Goal: Information Seeking & Learning: Check status

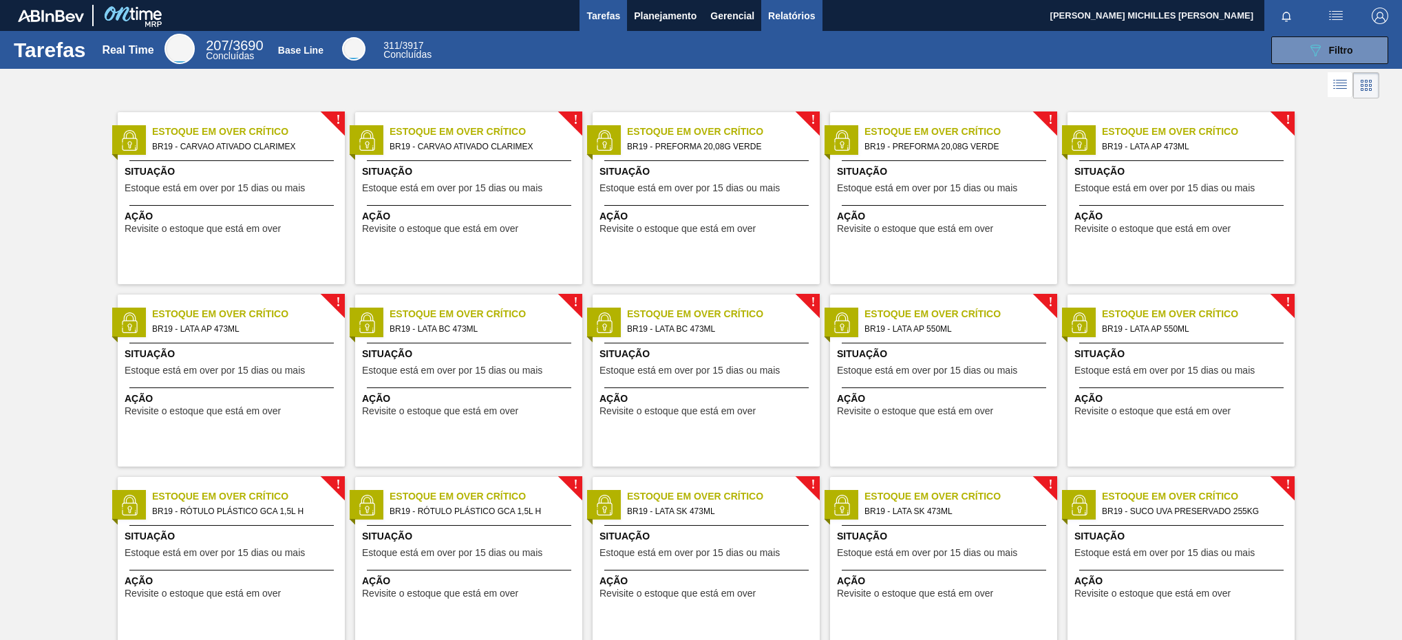
click at [790, 13] on span "Relatórios" at bounding box center [791, 16] width 47 height 17
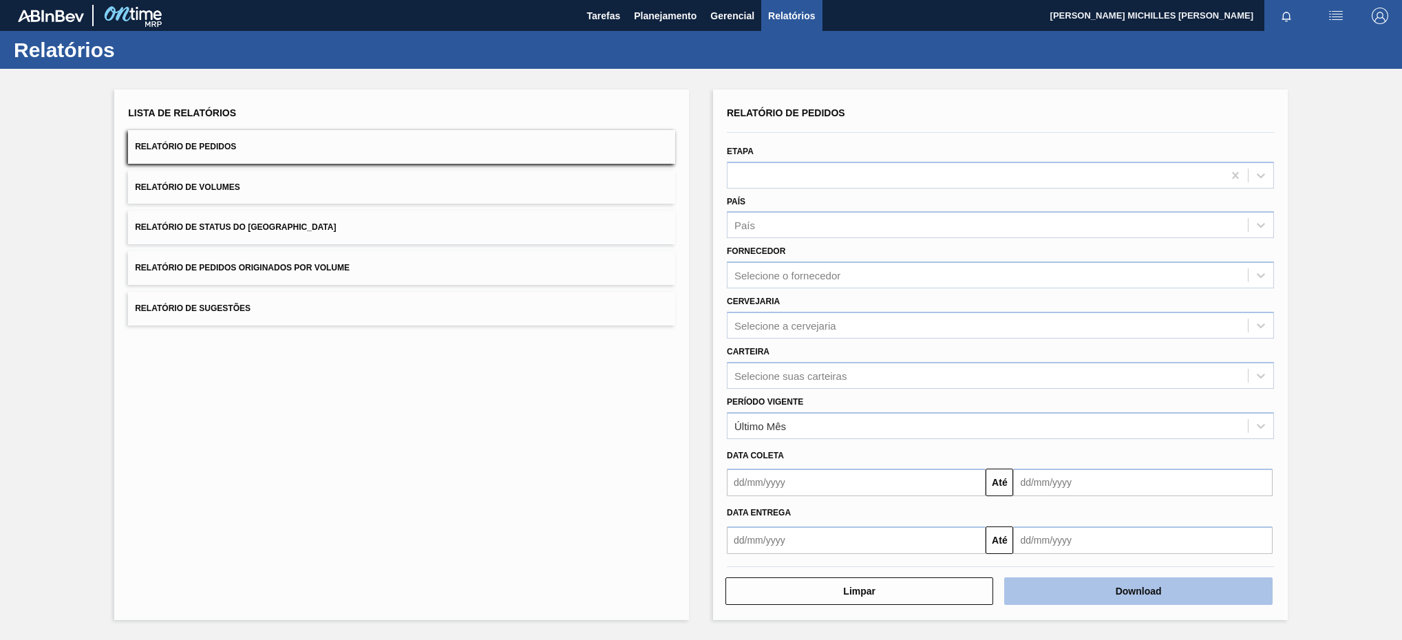
click at [1202, 585] on button "Download" at bounding box center [1138, 592] width 268 height 28
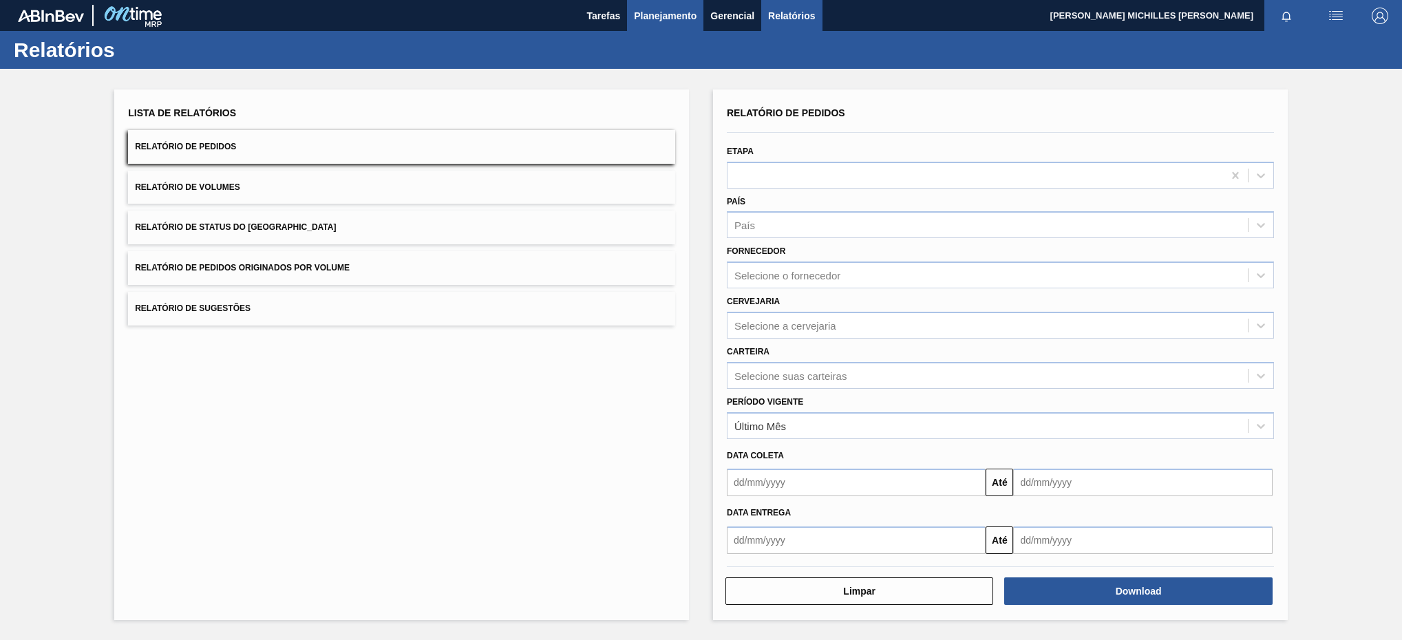
click at [671, 17] on span "Planejamento" at bounding box center [665, 16] width 63 height 17
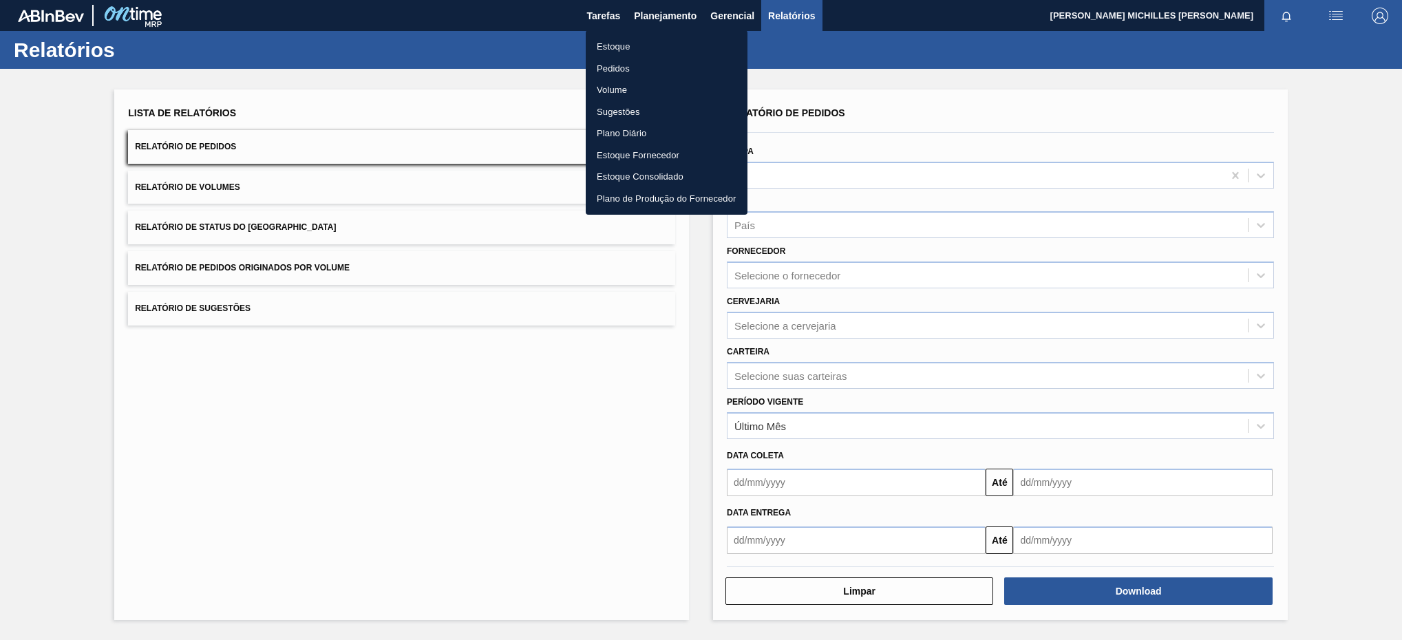
click at [645, 46] on li "Estoque" at bounding box center [667, 47] width 162 height 22
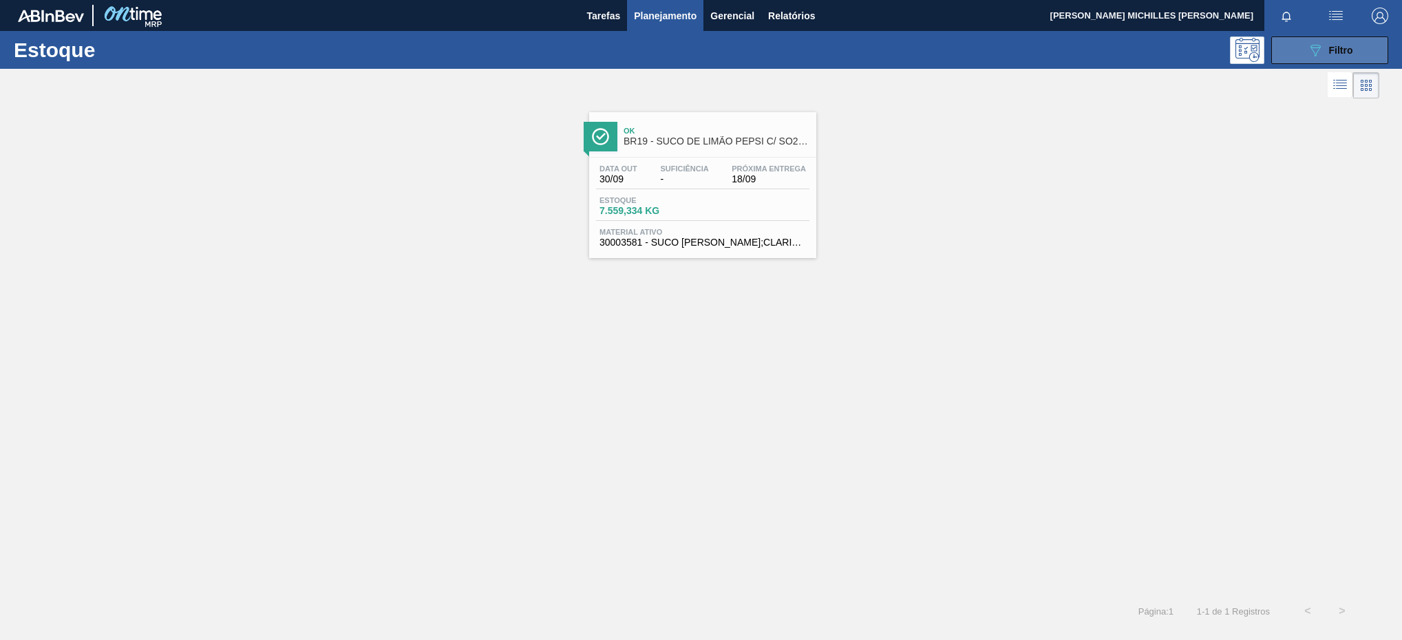
click at [1323, 52] on icon "089F7B8B-B2A5-4AFE-B5C0-19BA573D28AC" at bounding box center [1315, 50] width 17 height 17
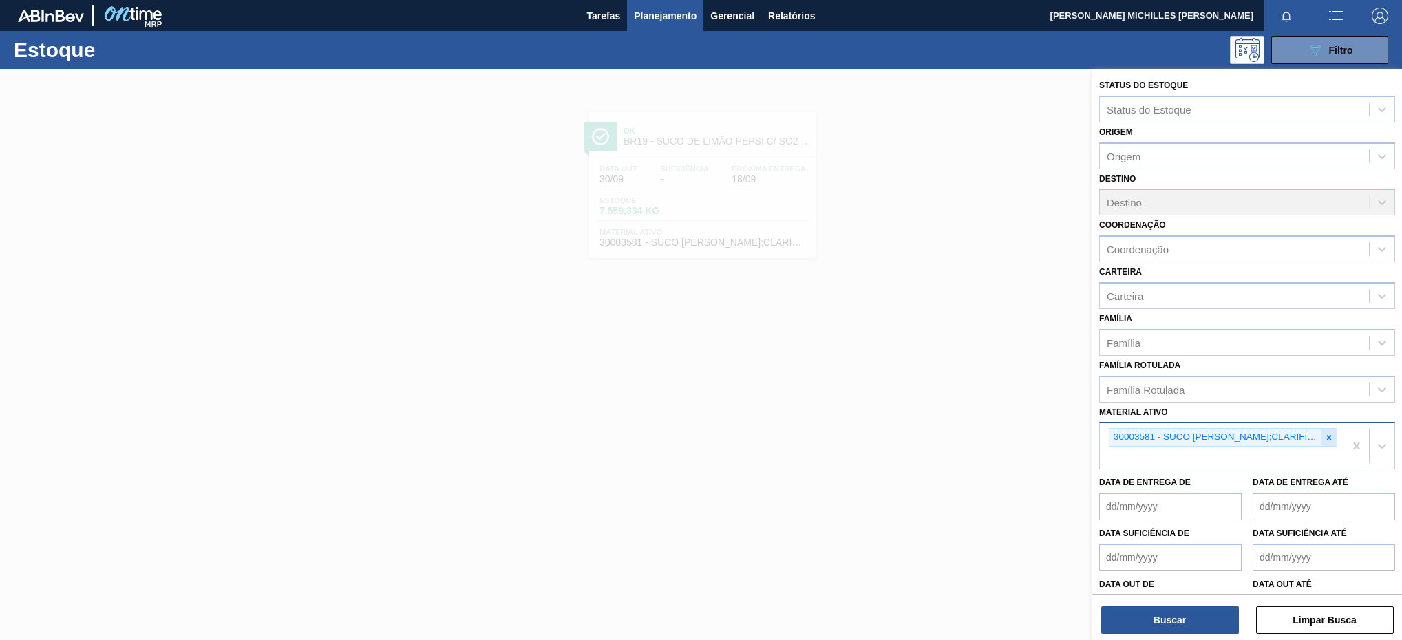
click at [1330, 430] on div at bounding box center [1329, 437] width 15 height 17
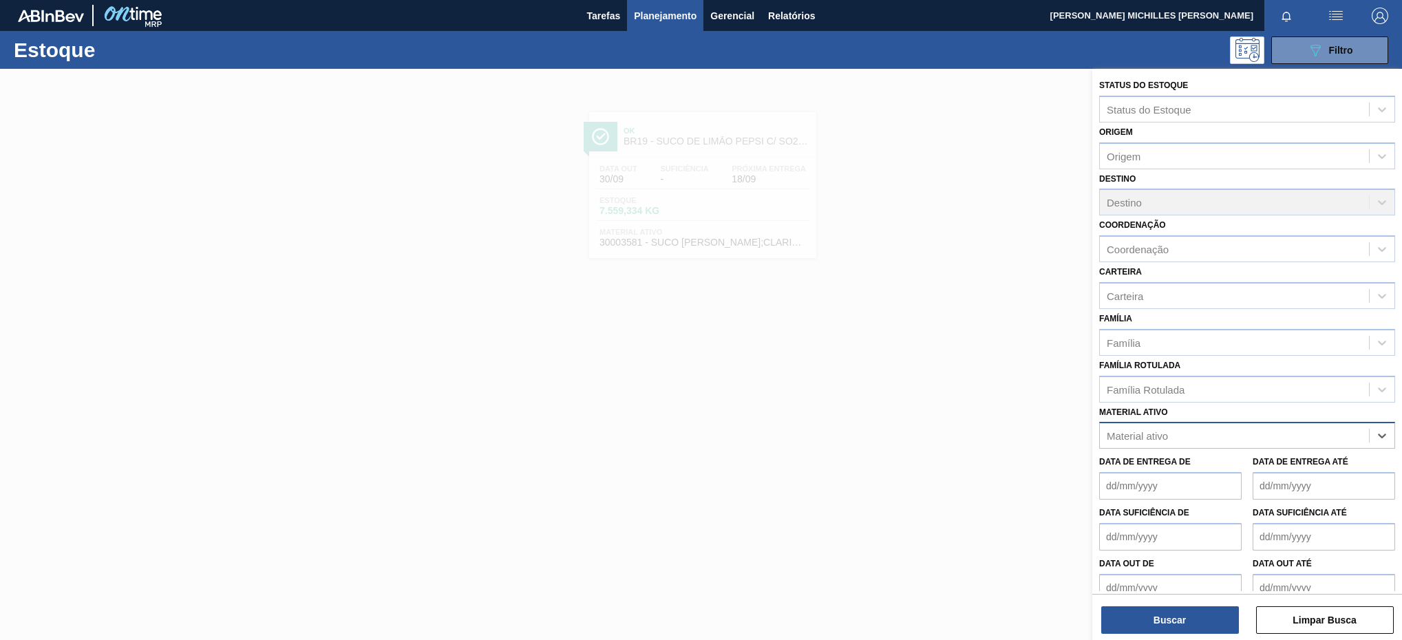
paste ativo "30034082"
type ativo "30034082"
click at [1289, 477] on div "30034082 - PREFORMA 38G VERDE H2OH" at bounding box center [1247, 469] width 296 height 25
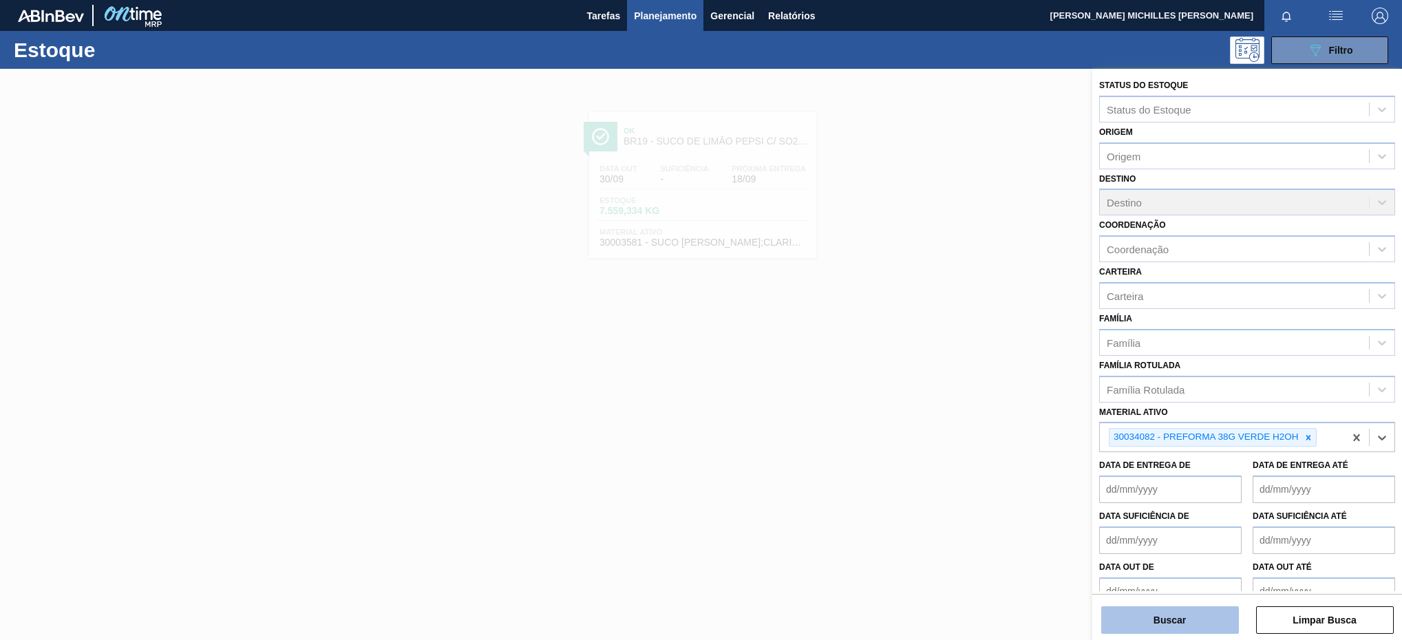
click at [1209, 618] on button "Buscar" at bounding box center [1171, 621] width 138 height 28
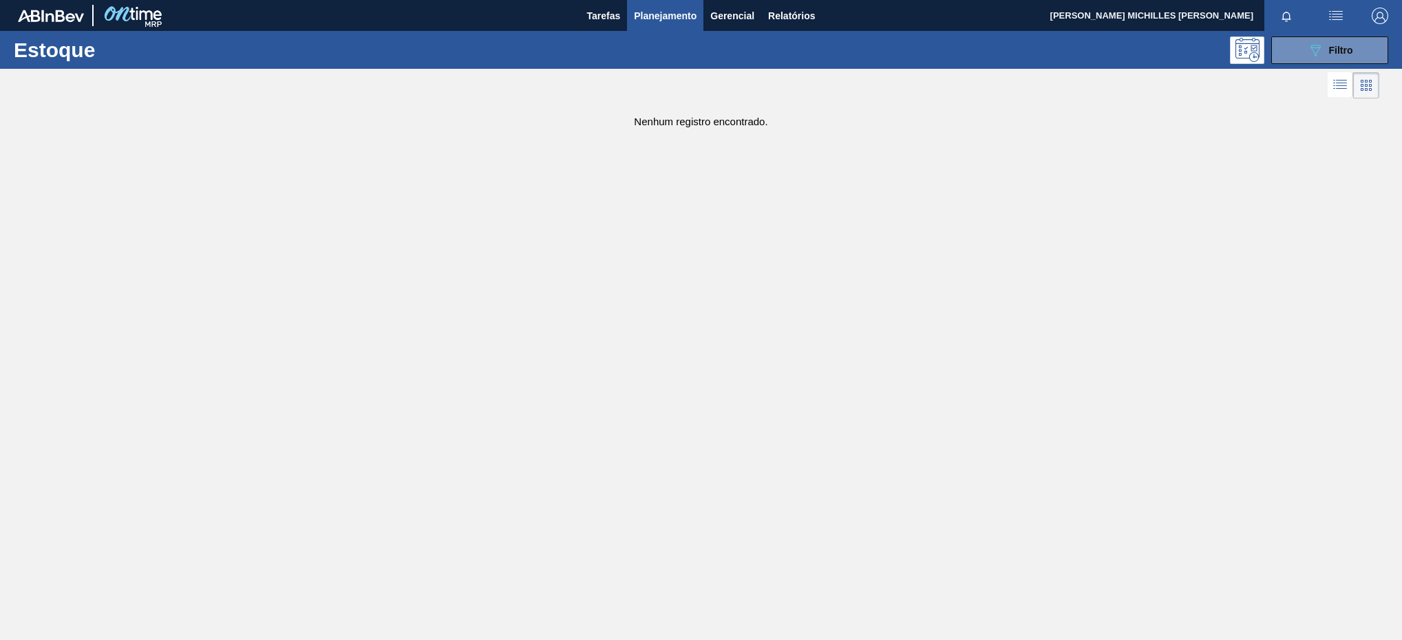
click at [1295, 67] on div "Estoque 089F7B8B-B2A5-4AFE-B5C0-19BA573D28AC Filtro" at bounding box center [701, 50] width 1402 height 38
click at [1301, 52] on button "089F7B8B-B2A5-4AFE-B5C0-19BA573D28AC Filtro" at bounding box center [1330, 50] width 117 height 28
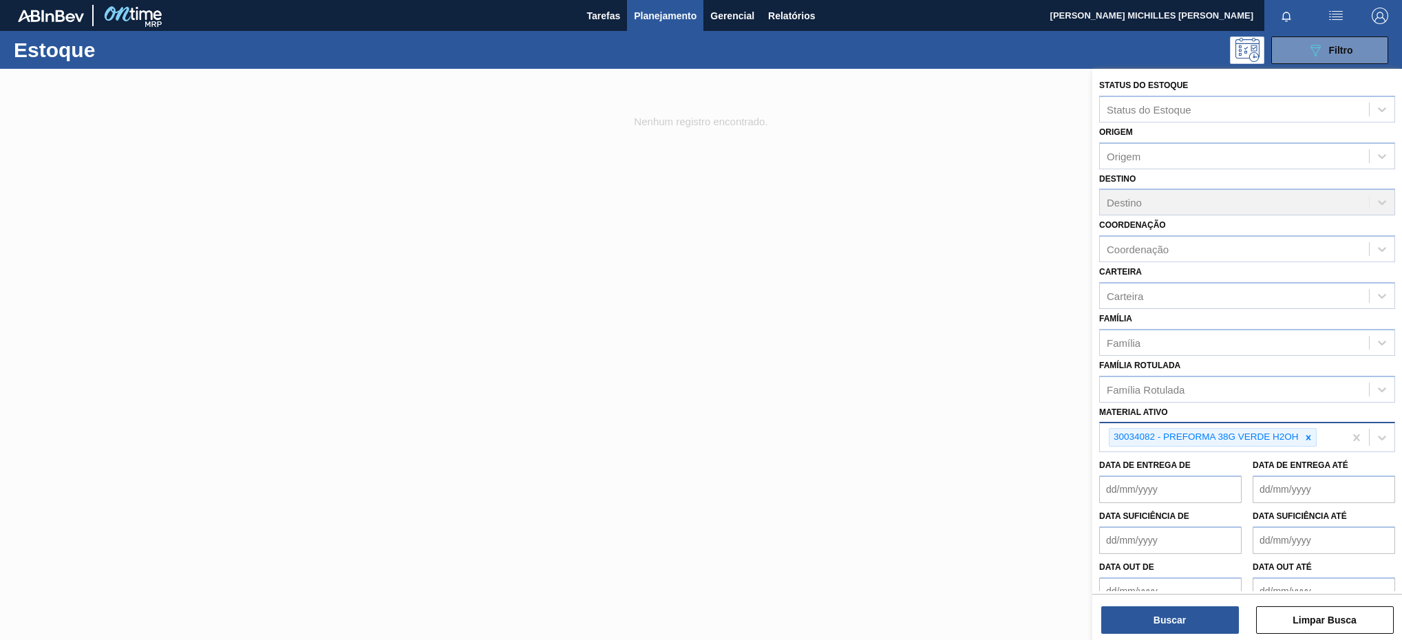
click at [1333, 441] on div "30034082 - PREFORMA 38G VERDE H2OH" at bounding box center [1222, 437] width 244 height 28
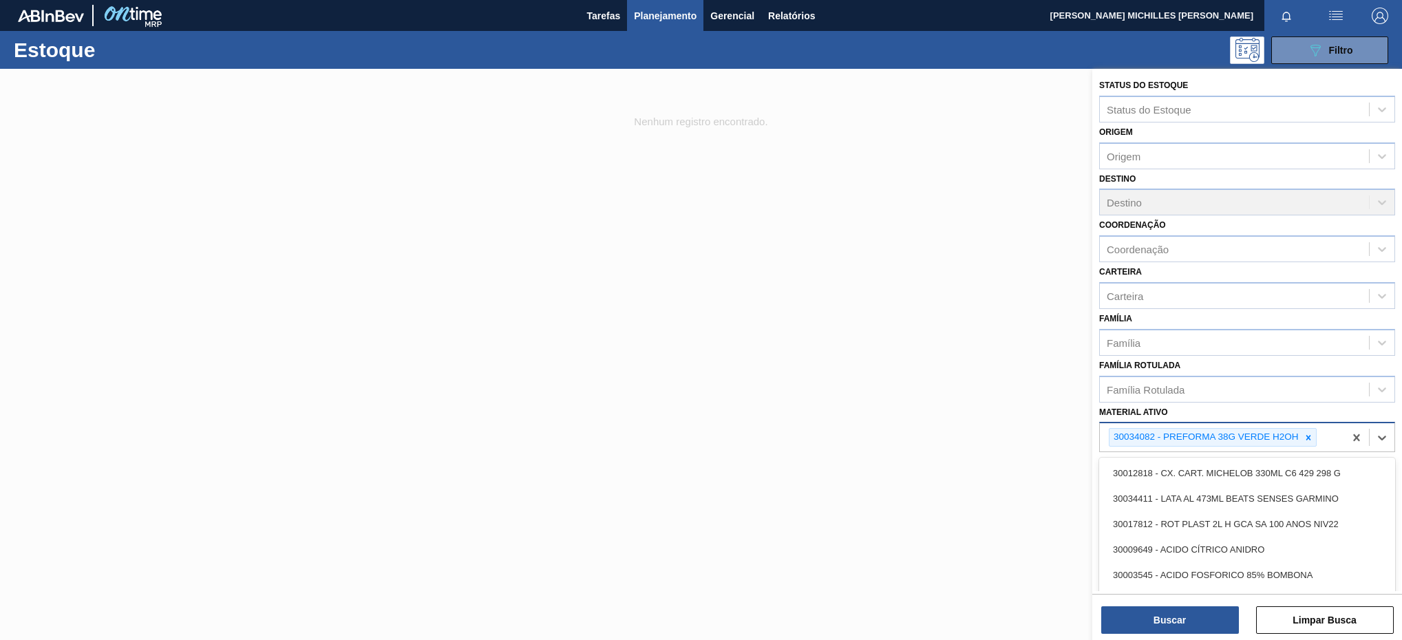
paste ativo "30007743"
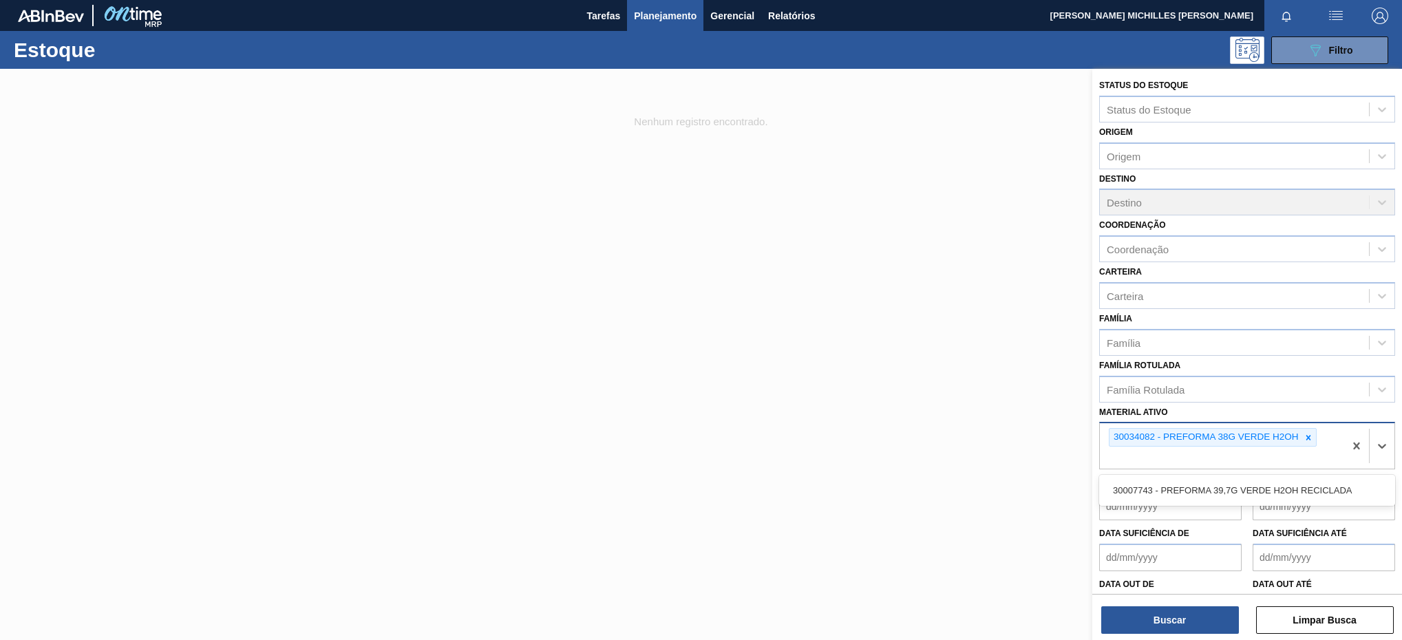
type ativo "30007743"
drag, startPoint x: 1273, startPoint y: 500, endPoint x: 1275, endPoint y: 509, distance: 9.2
click at [1276, 502] on div "30007743 - PREFORMA 39,7G VERDE H2OH RECICLADA" at bounding box center [1247, 490] width 296 height 25
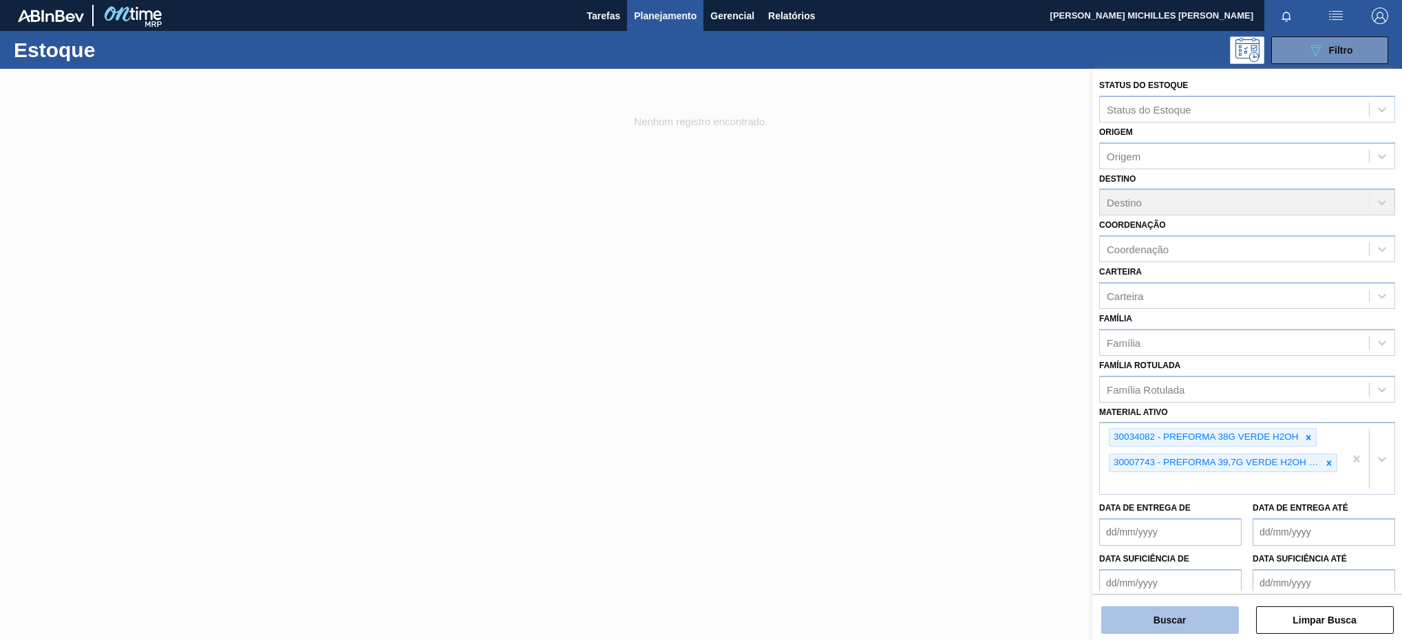
click at [1190, 622] on button "Buscar" at bounding box center [1171, 621] width 138 height 28
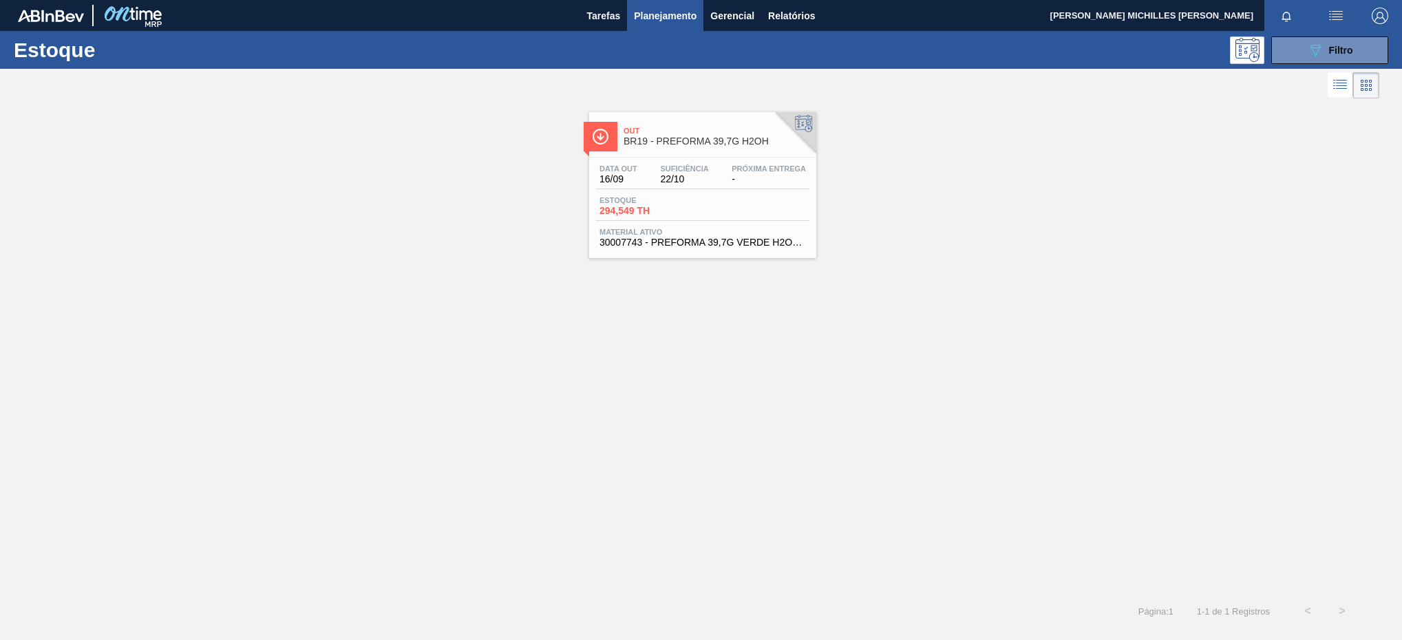
click at [703, 207] on div "Estoque 294,549 TH" at bounding box center [702, 208] width 213 height 25
